Goal: Transaction & Acquisition: Purchase product/service

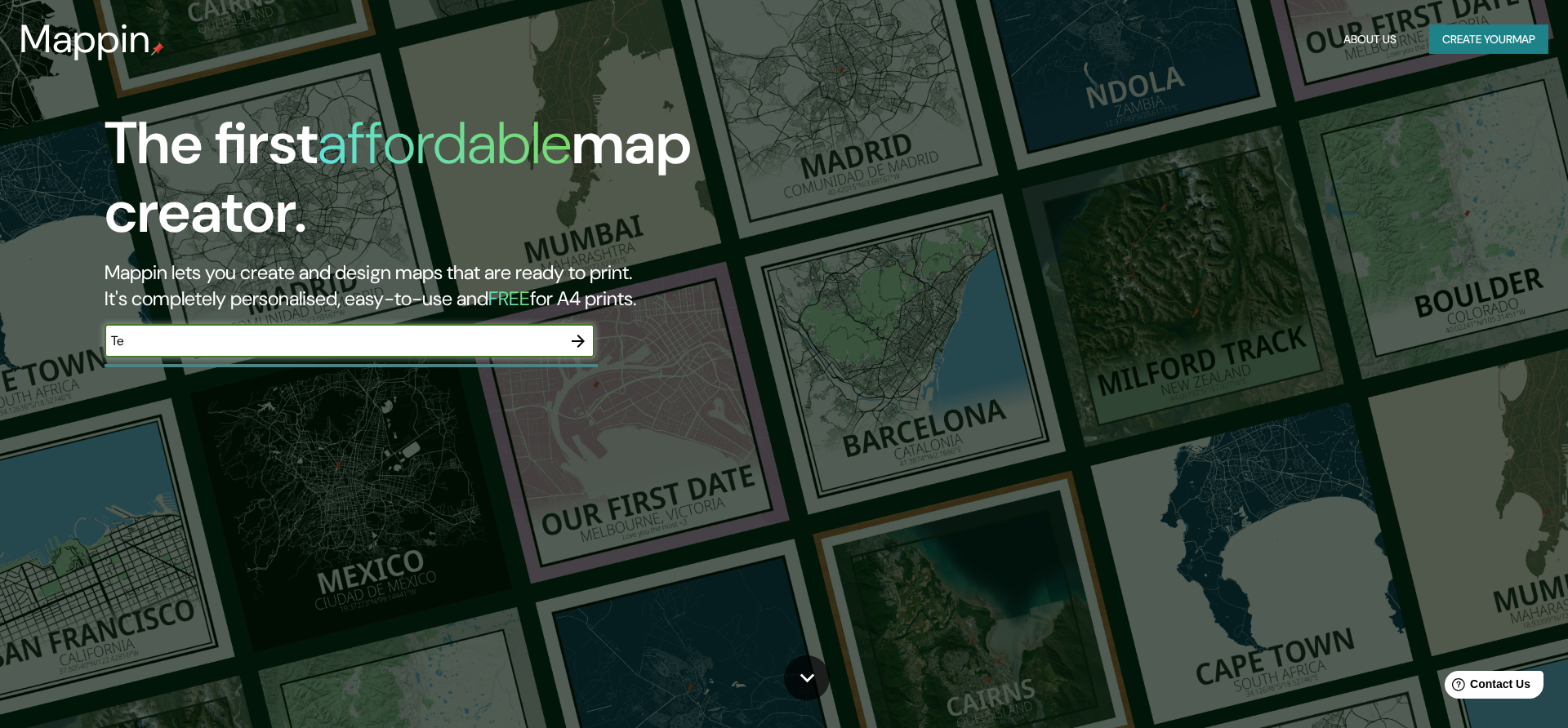
type input "T"
type input "[GEOGRAPHIC_DATA][PERSON_NAME]"
click at [583, 341] on icon "button" at bounding box center [578, 342] width 13 height 13
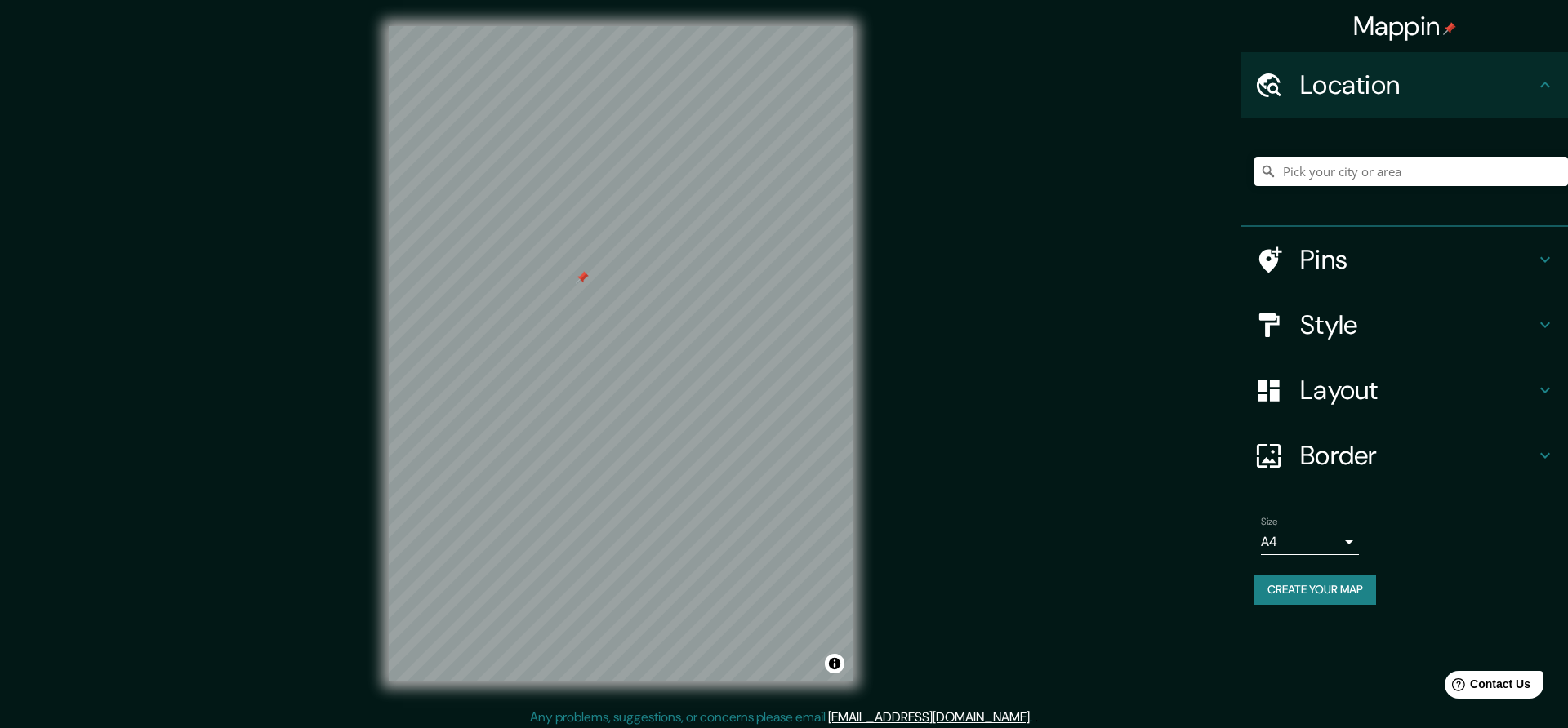
drag, startPoint x: 579, startPoint y: 259, endPoint x: 582, endPoint y: 280, distance: 21.2
click at [582, 280] on div at bounding box center [583, 278] width 13 height 13
click at [1344, 273] on h4 "Pins" at bounding box center [1418, 260] width 235 height 33
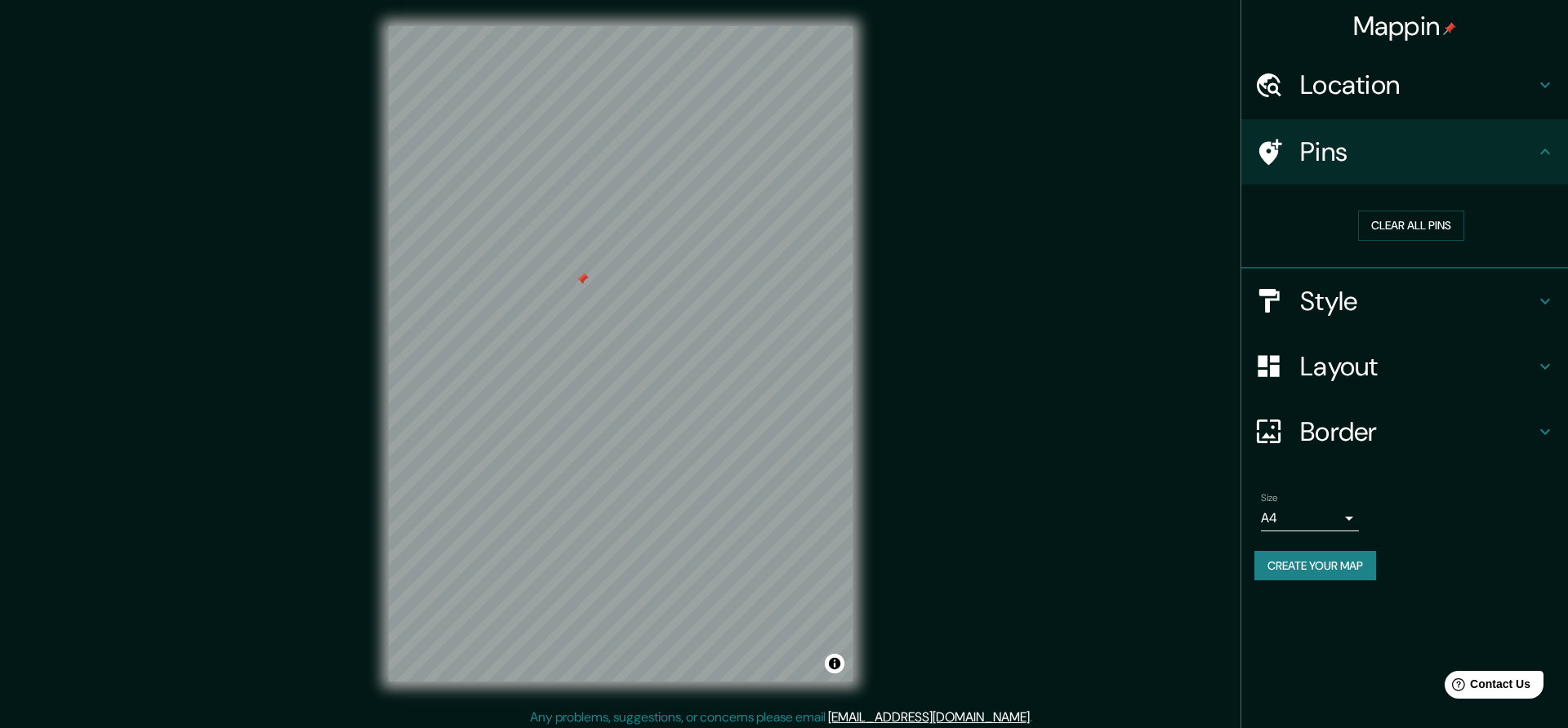
click at [1338, 307] on h4 "Style" at bounding box center [1418, 301] width 235 height 33
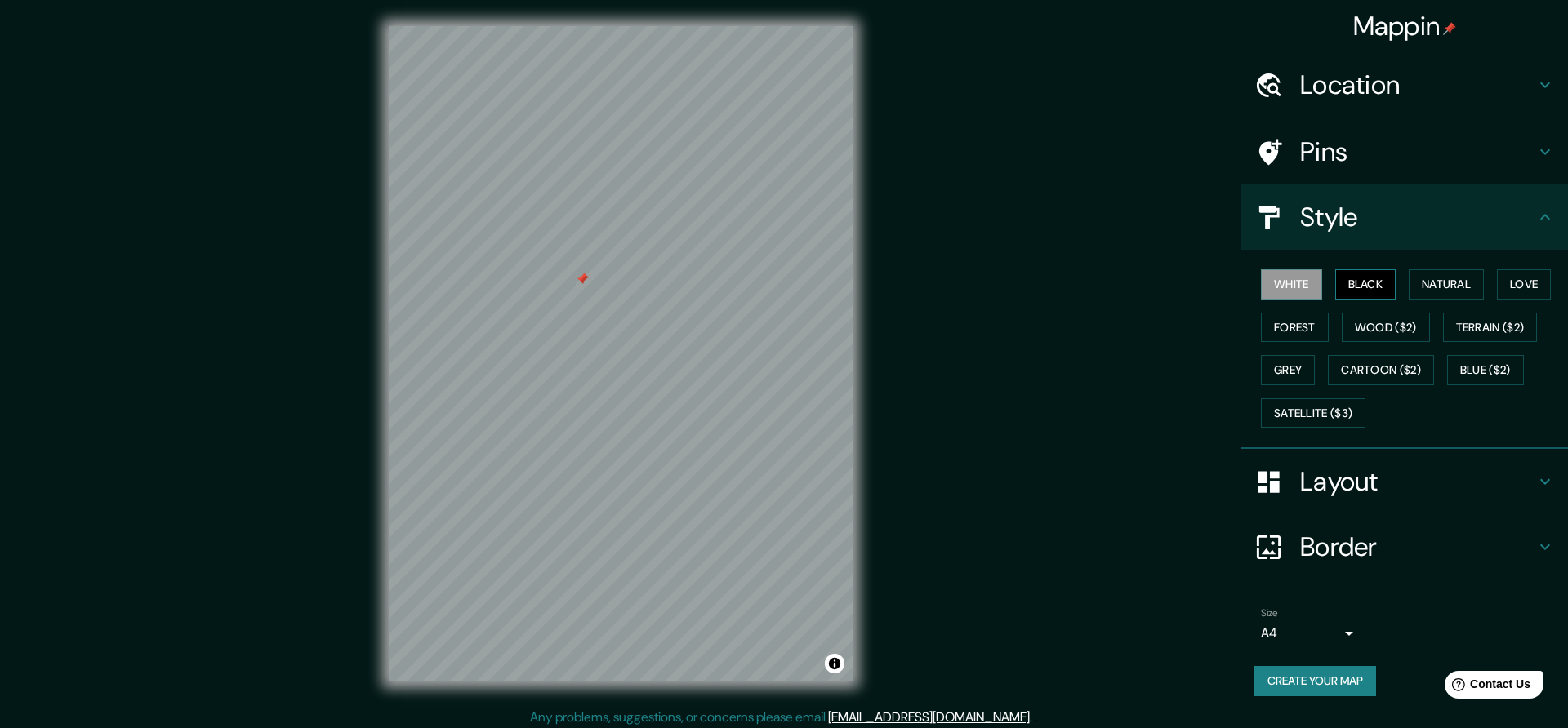
click at [1357, 287] on button "Black" at bounding box center [1366, 284] width 61 height 30
click at [1472, 279] on button "Natural" at bounding box center [1447, 284] width 76 height 30
click at [1520, 291] on button "Love" at bounding box center [1524, 284] width 54 height 30
click at [1314, 330] on button "Forest" at bounding box center [1295, 328] width 68 height 30
click at [1366, 331] on button "Wood ($2)" at bounding box center [1386, 328] width 88 height 30
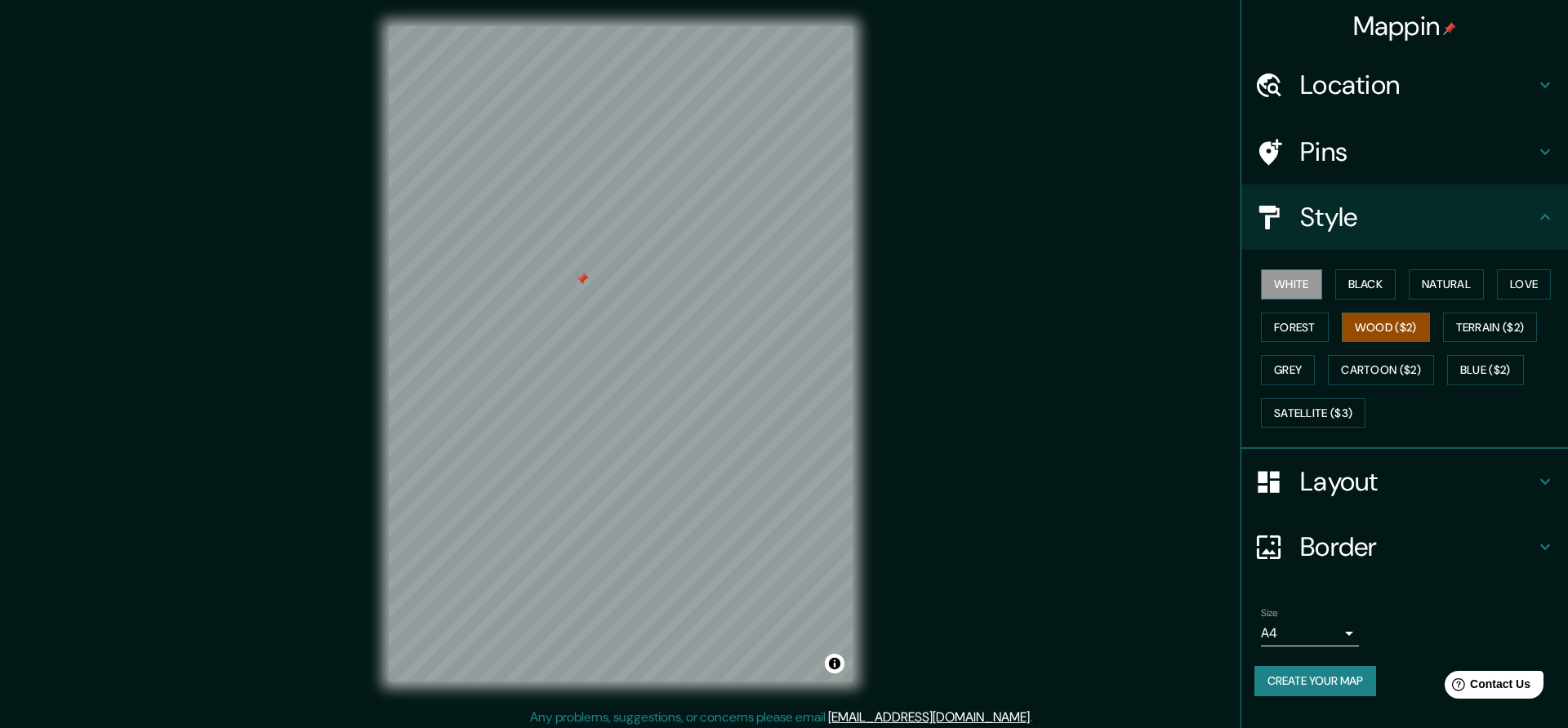
click at [1304, 280] on button "White" at bounding box center [1291, 284] width 61 height 30
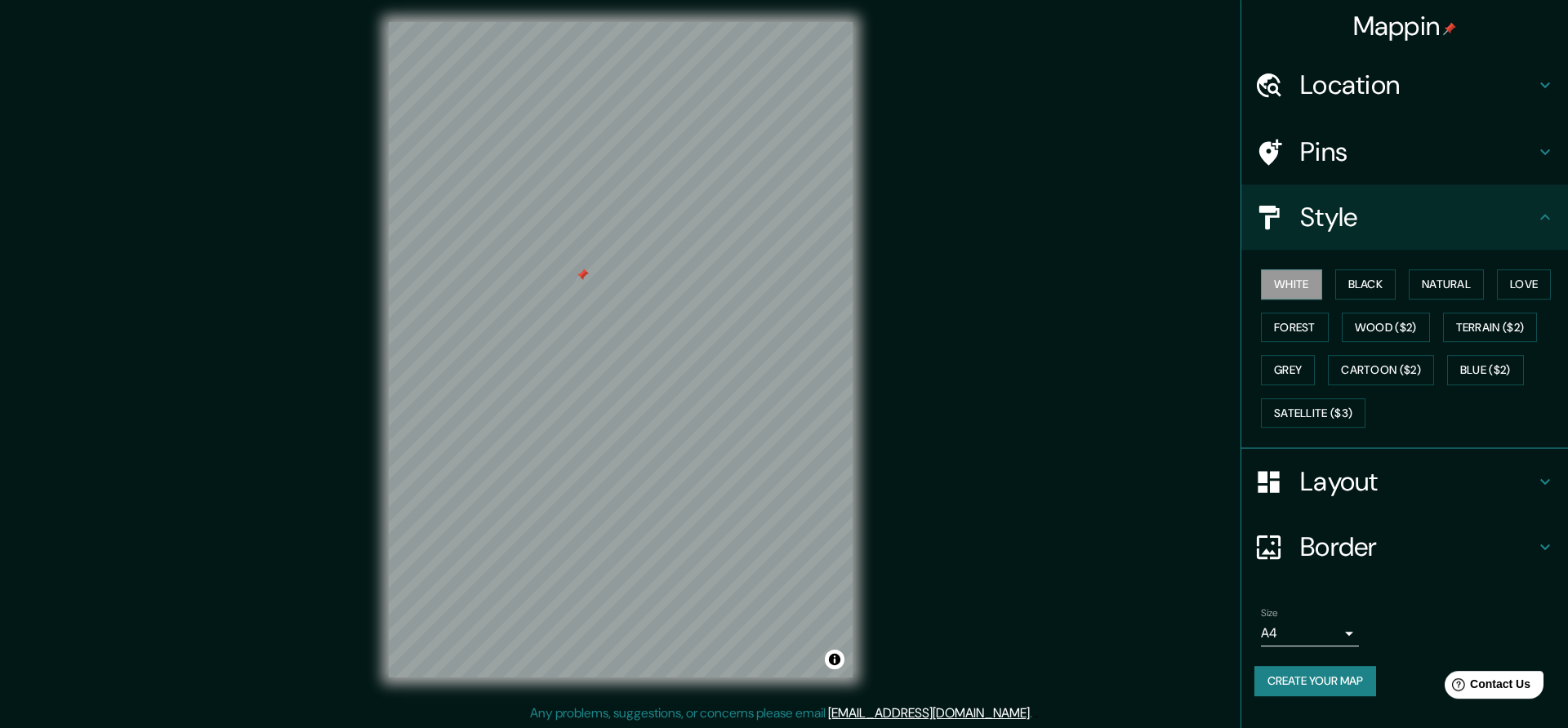
scroll to position [6, 0]
click at [1378, 277] on button "Black" at bounding box center [1366, 284] width 61 height 30
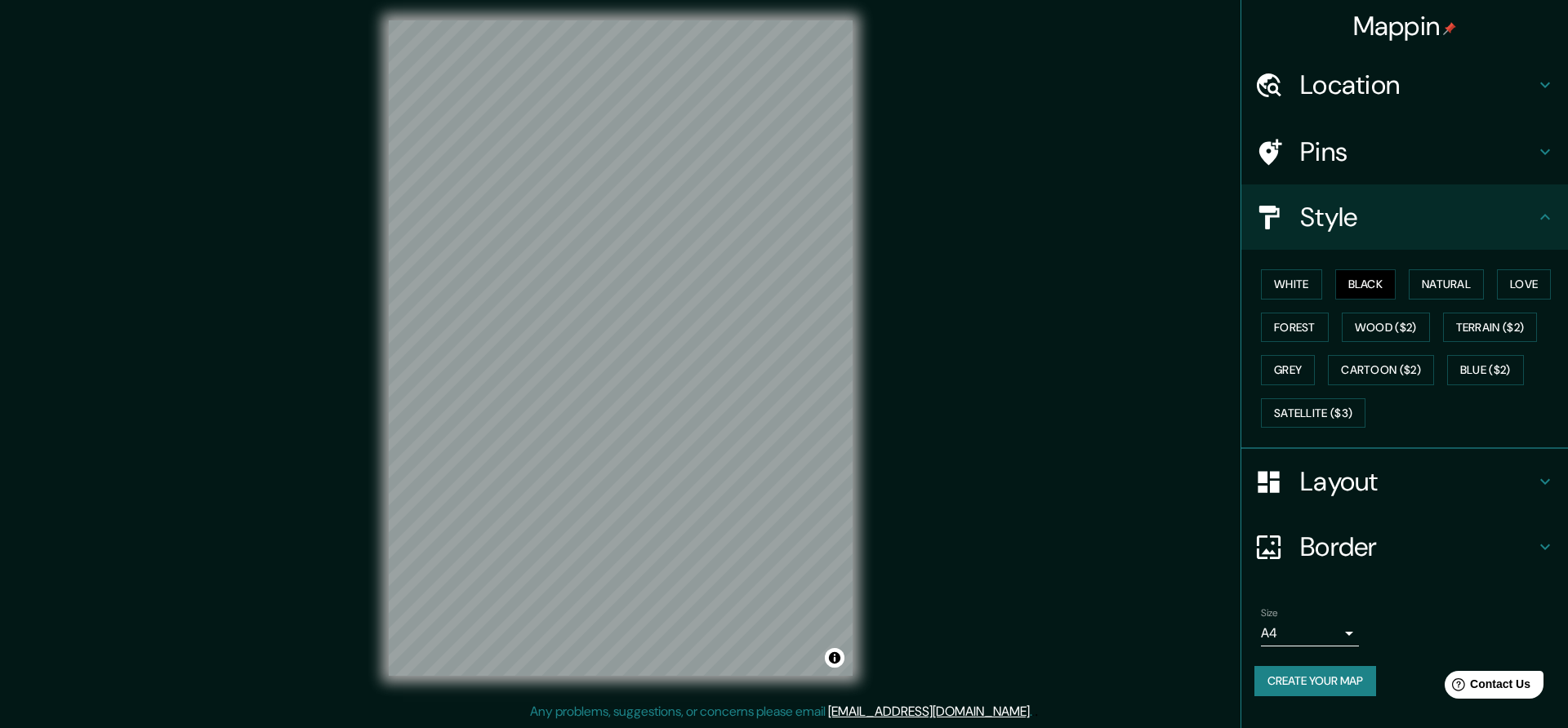
click at [1344, 159] on h4 "Pins" at bounding box center [1418, 152] width 235 height 33
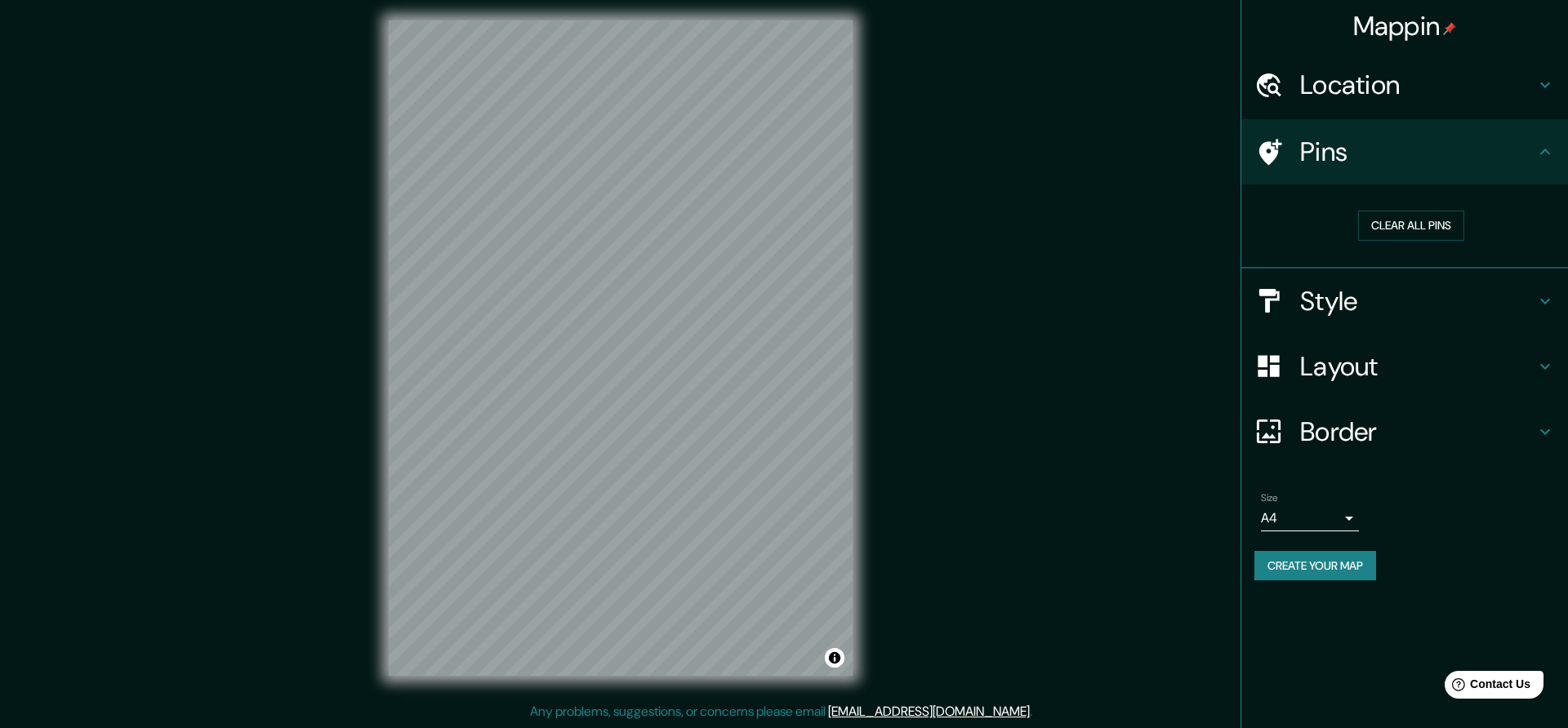
click at [1351, 419] on h4 "Border" at bounding box center [1418, 432] width 235 height 33
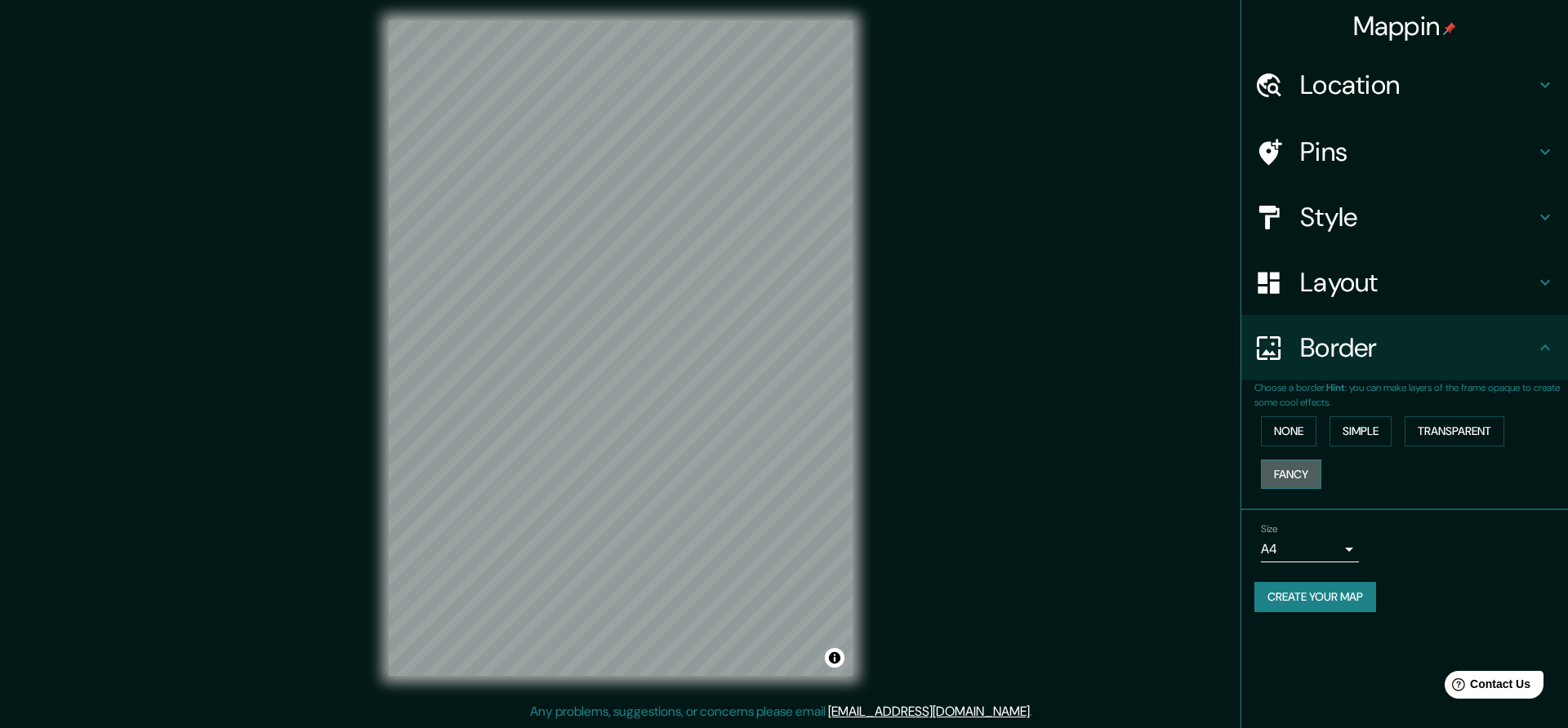
click at [1299, 479] on button "Fancy" at bounding box center [1291, 475] width 60 height 30
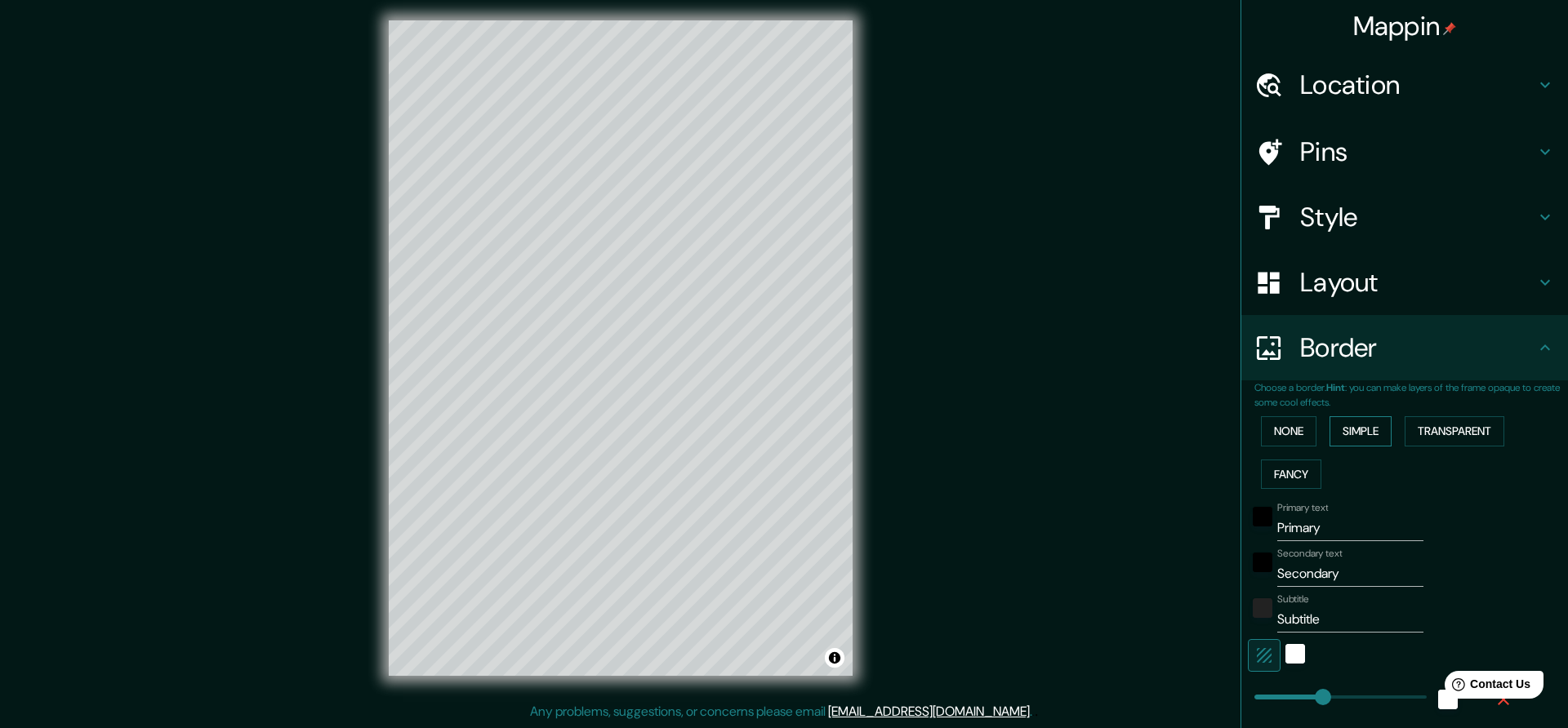
click at [1361, 435] on button "Simple" at bounding box center [1361, 432] width 62 height 30
click at [1312, 482] on button "Fancy" at bounding box center [1291, 475] width 60 height 30
click at [1423, 425] on button "Transparent" at bounding box center [1455, 432] width 100 height 30
click at [1305, 463] on button "Fancy" at bounding box center [1291, 475] width 60 height 30
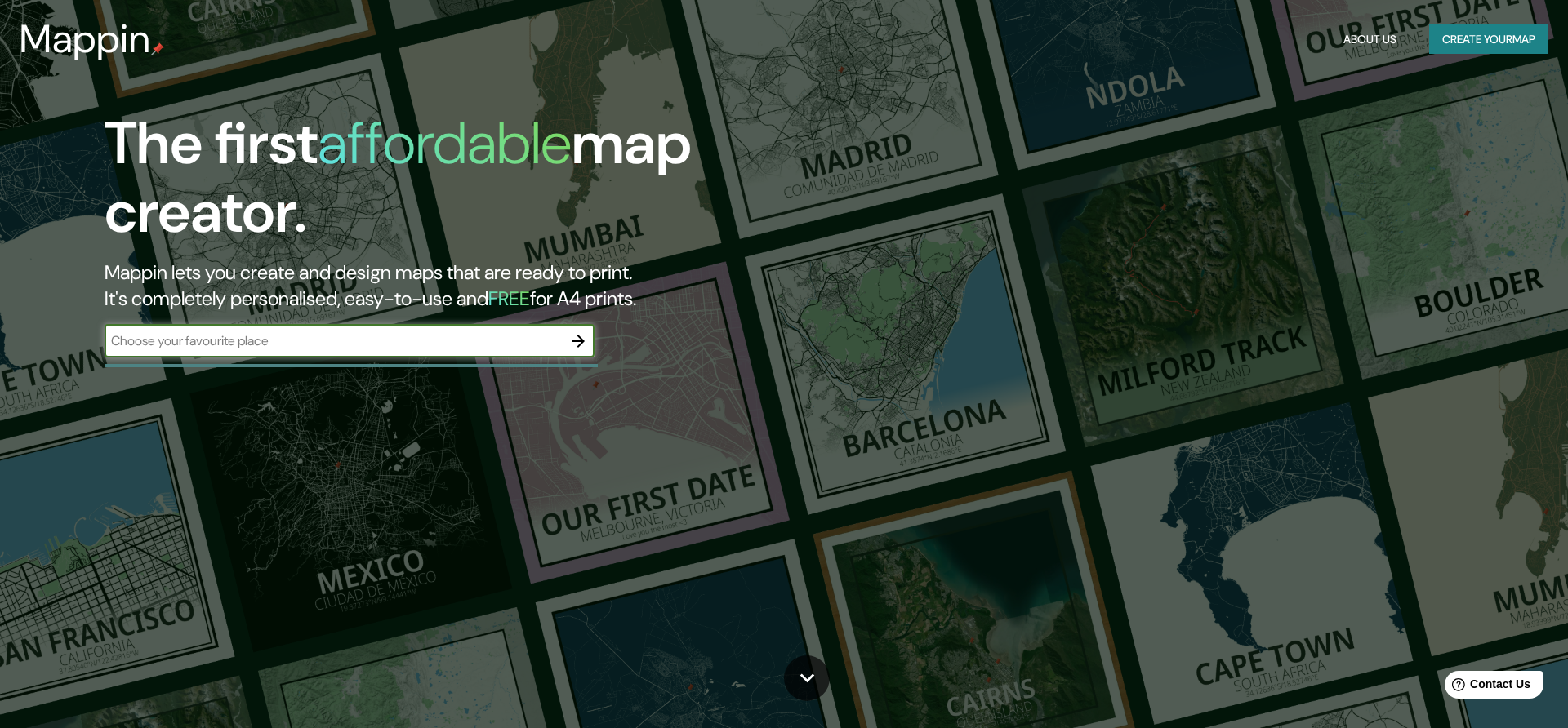
click at [279, 342] on input "text" at bounding box center [333, 341] width 457 height 19
type input "[GEOGRAPHIC_DATA]"
click at [603, 338] on div "The first affordable map creator. Mappin lets you create and design maps that a…" at bounding box center [497, 242] width 941 height 264
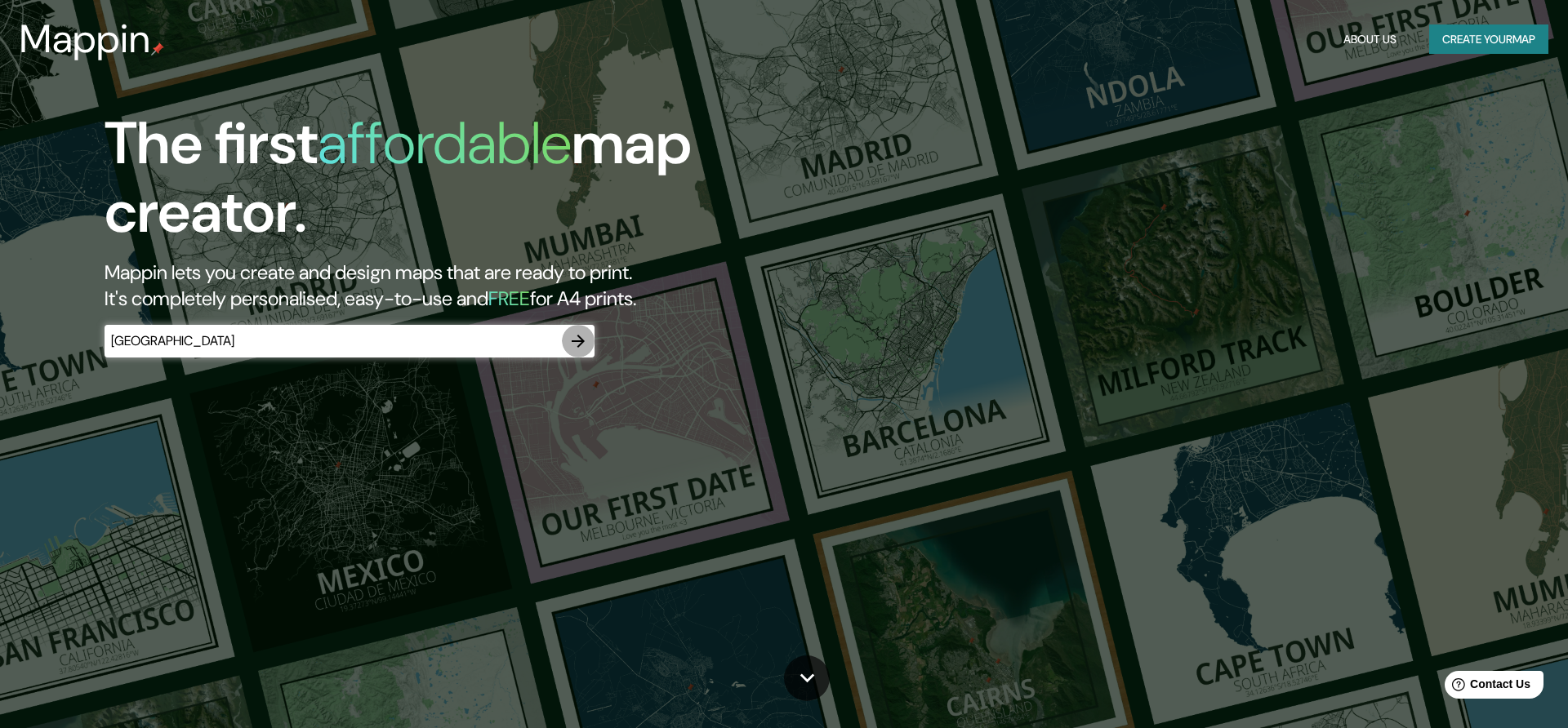
click at [580, 335] on icon "button" at bounding box center [578, 341] width 20 height 20
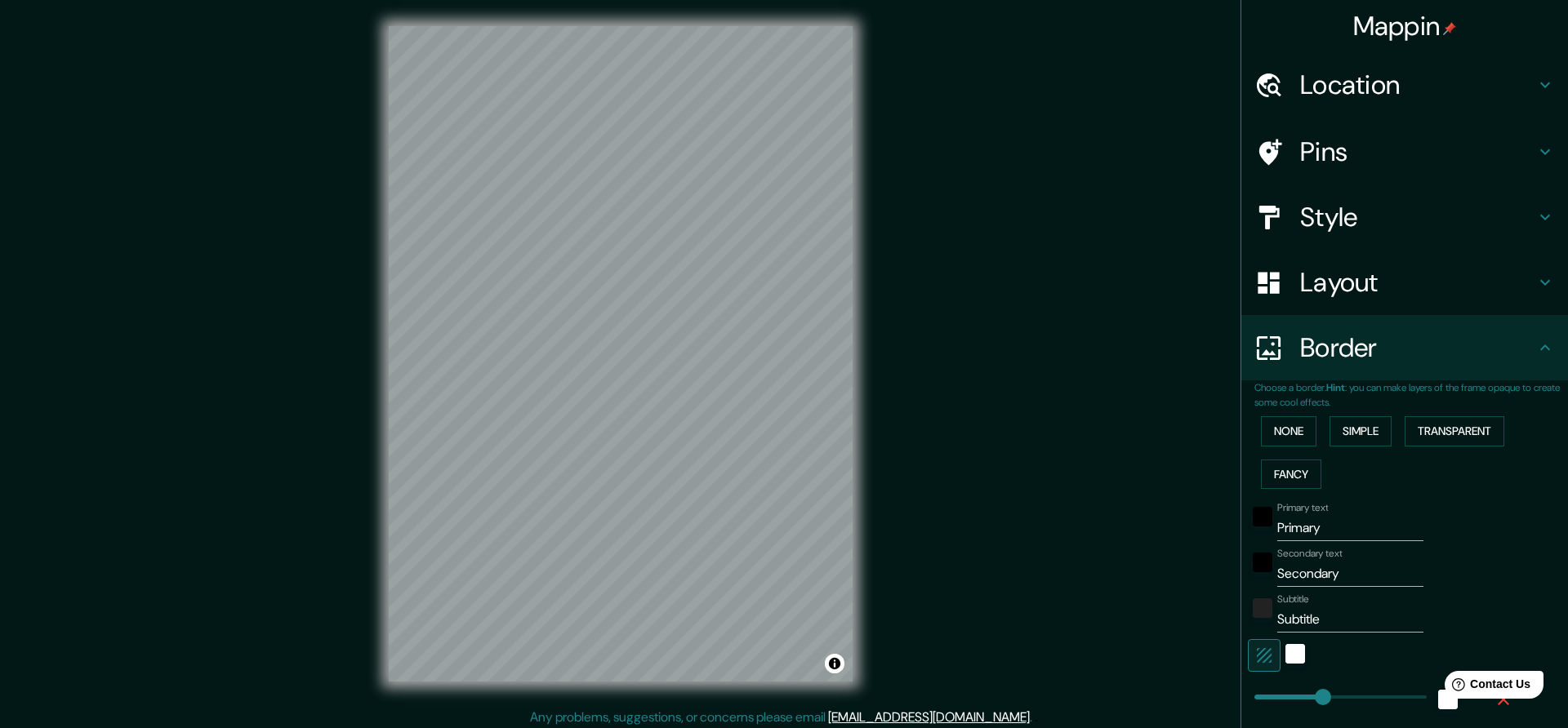
click at [1396, 176] on div "Pins" at bounding box center [1405, 151] width 327 height 65
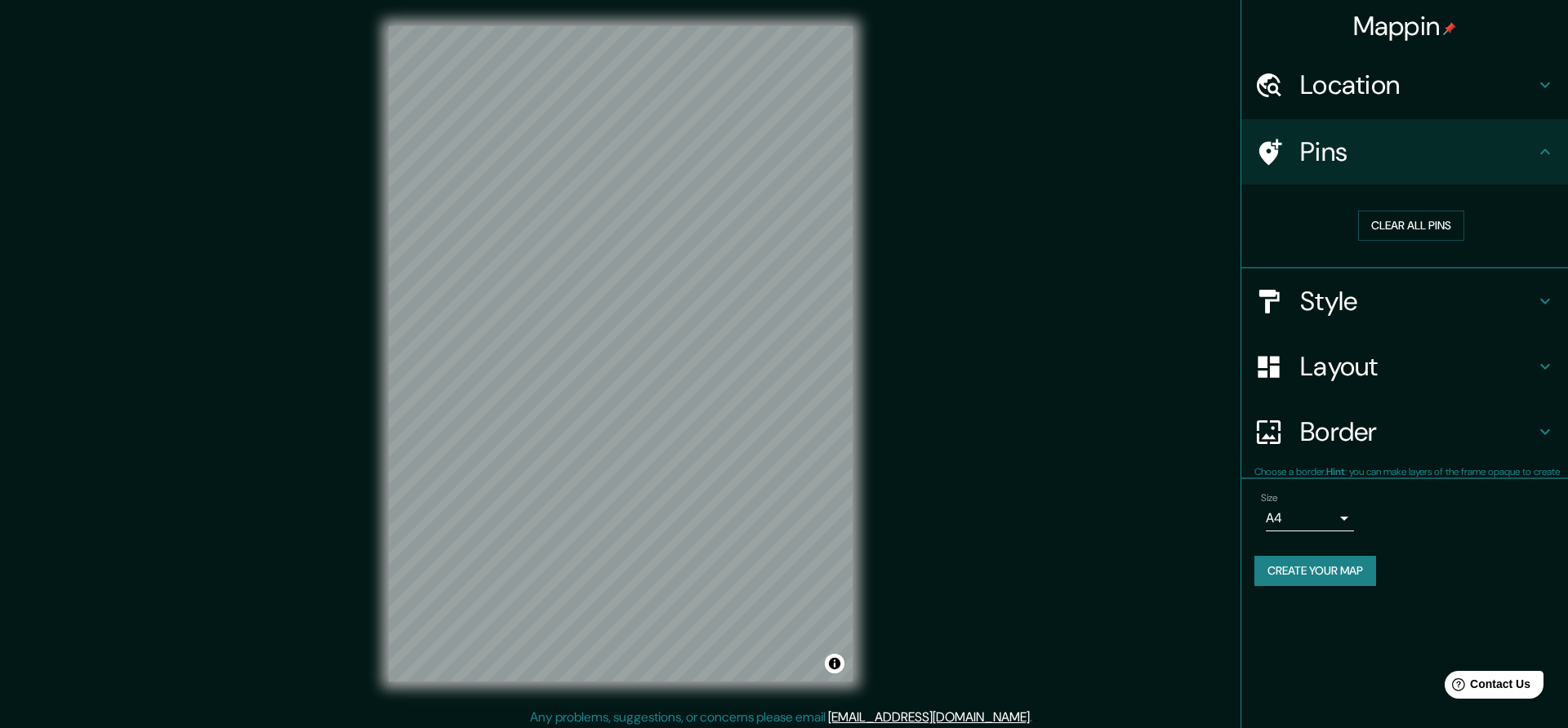
type input "252"
type input "50"
type input "25"
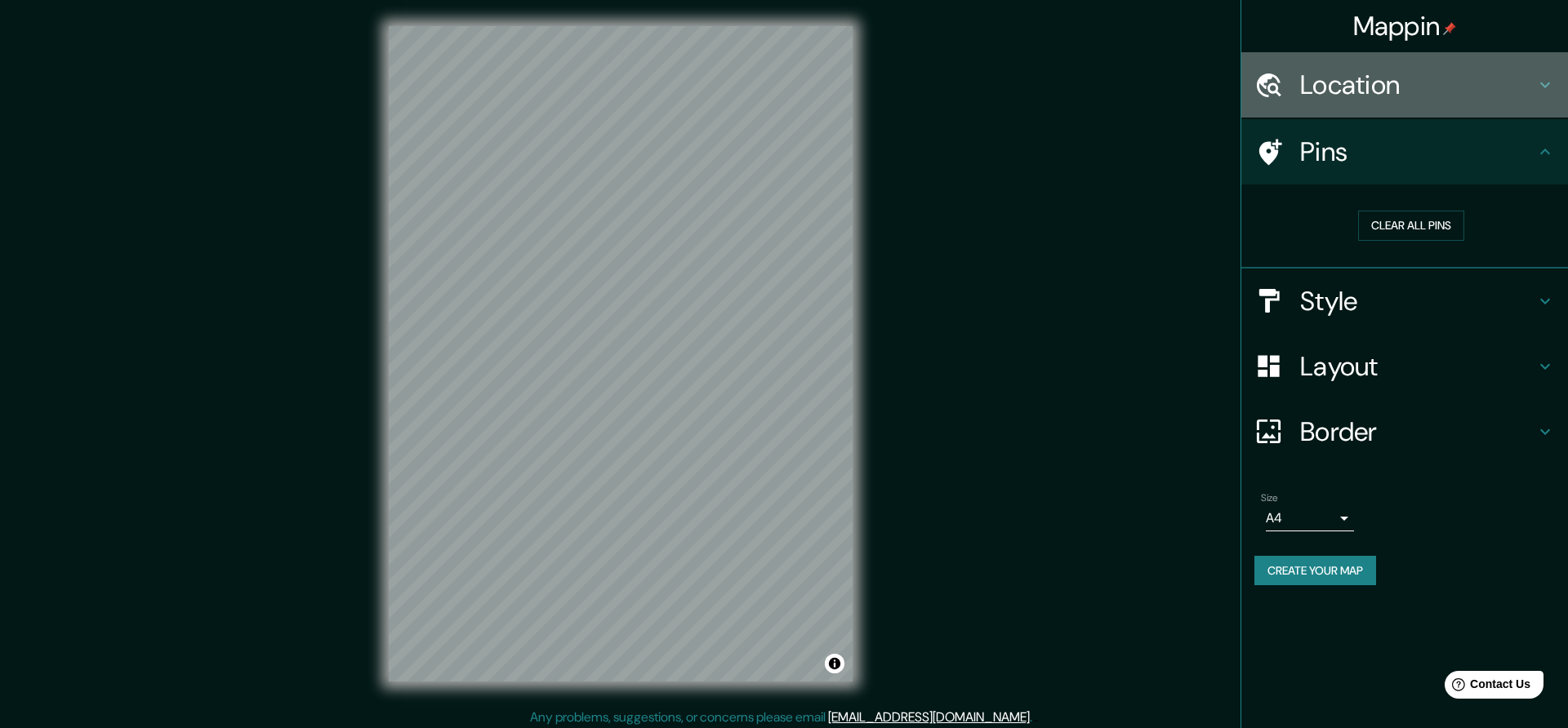
click at [1346, 89] on h4 "Location" at bounding box center [1418, 85] width 235 height 33
type input "252"
type input "50"
type input "25"
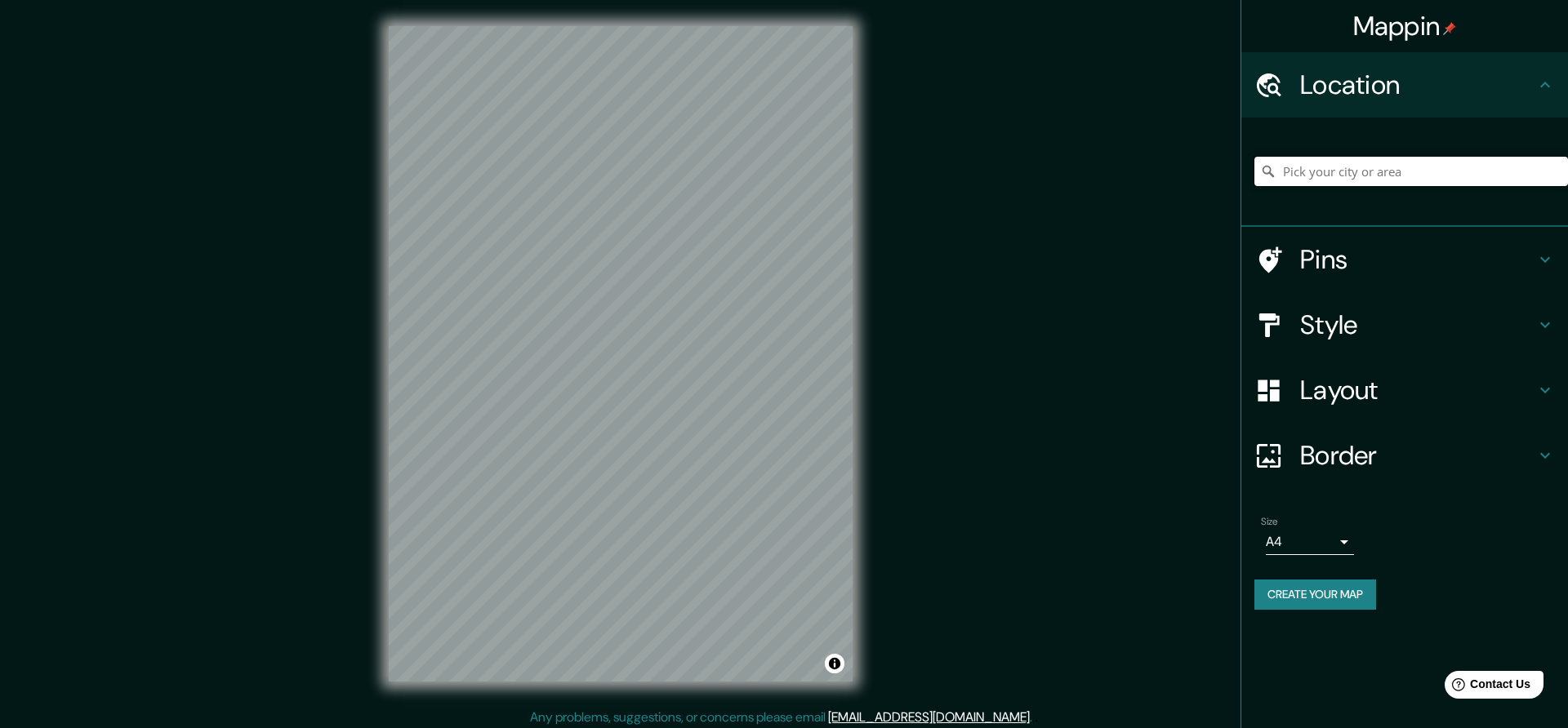
click at [1328, 167] on input "Pick your city or area" at bounding box center [1411, 171] width 314 height 29
type input "[GEOGRAPHIC_DATA]"
click at [946, 346] on div "Mappin Location [GEOGRAPHIC_DATA] Pins Style Layout Border Choose a border. Hin…" at bounding box center [784, 366] width 1568 height 734
